Goal: Navigation & Orientation: Understand site structure

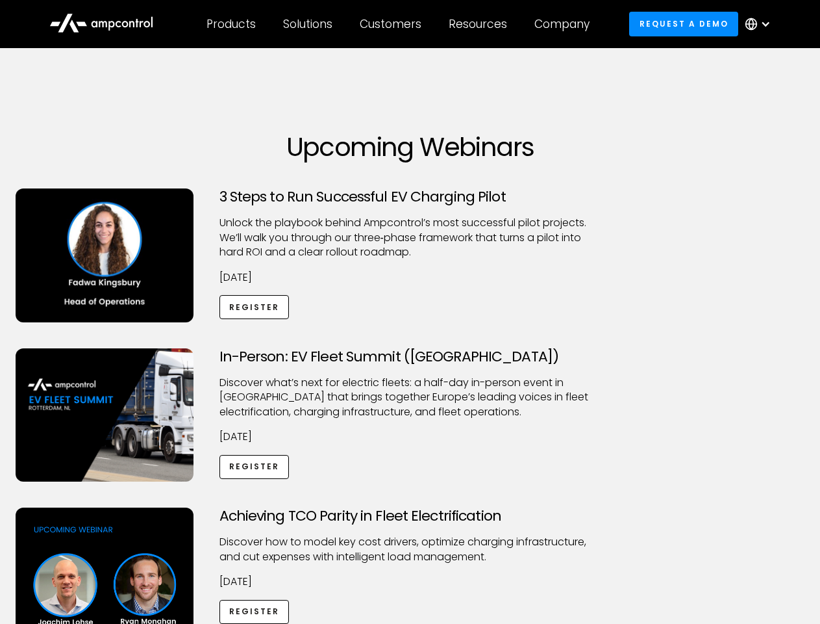
click at [399, 24] on div "Customers" at bounding box center [391, 24] width 62 height 14
click at [231, 24] on div "Products" at bounding box center [231, 24] width 49 height 14
click at [309, 24] on div "Solutions" at bounding box center [307, 24] width 49 height 14
click at [393, 24] on div "Customers" at bounding box center [391, 24] width 62 height 14
click at [481, 24] on div "Resources" at bounding box center [478, 24] width 58 height 14
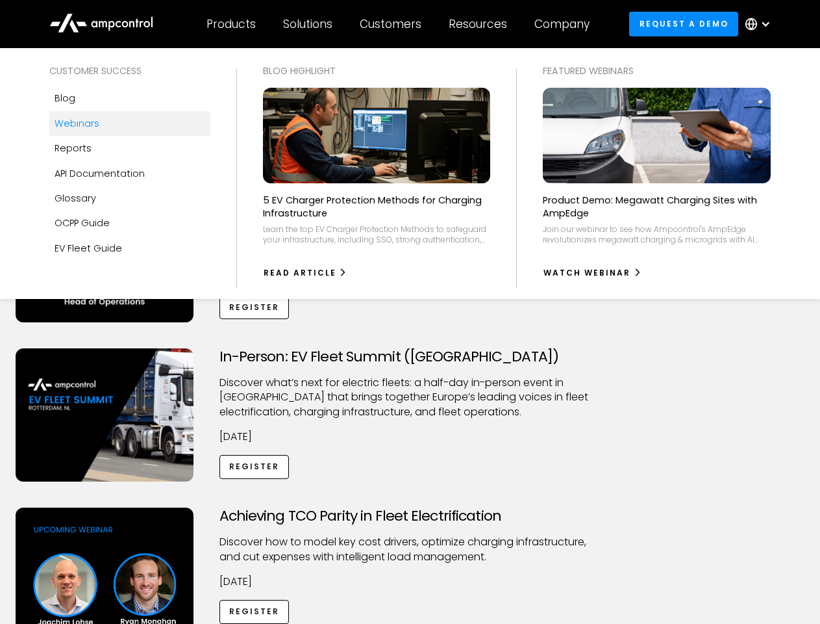
click at [566, 24] on div "Company" at bounding box center [562, 24] width 55 height 14
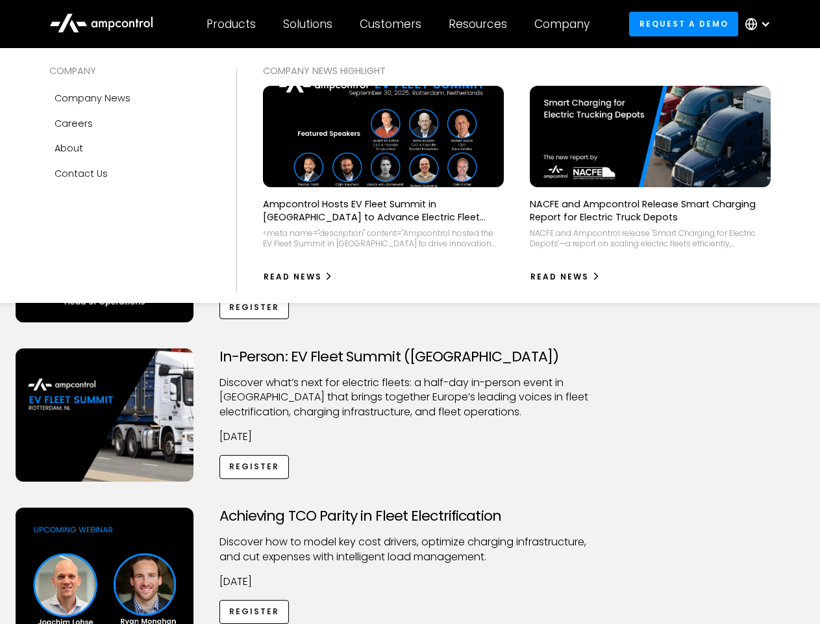
click at [761, 24] on div at bounding box center [766, 24] width 10 height 10
